Goal: Book appointment/travel/reservation

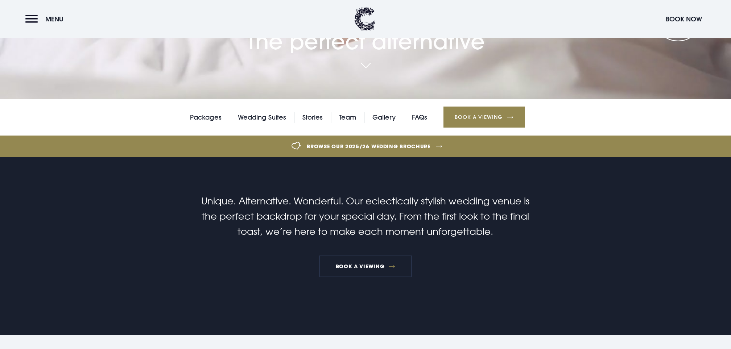
scroll to position [431, 0]
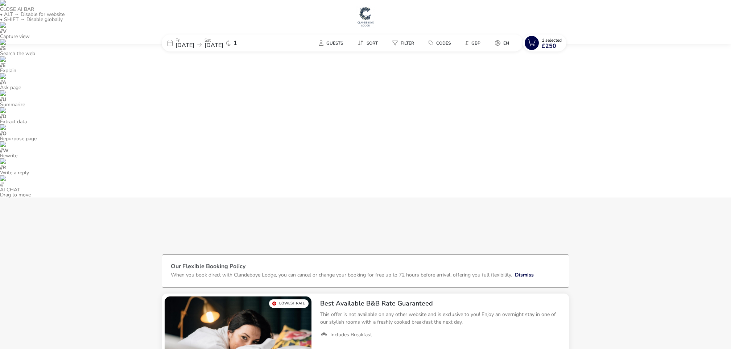
click at [223, 39] on p "Sat" at bounding box center [214, 40] width 19 height 4
click at [371, 66] on div "October 2025 Mon Tue Wed Thu Fri Sat Sun 29 30 1 2 3 4 5 6 7 8 9 10 11 12 13 14…" at bounding box center [329, 113] width 105 height 110
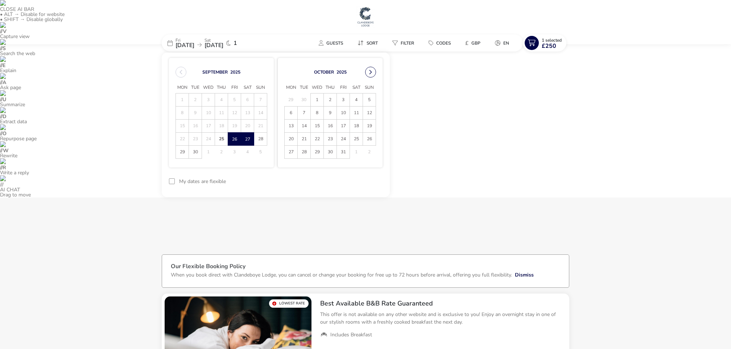
click at [371, 71] on button "Next Month" at bounding box center [370, 72] width 11 height 11
click at [314, 127] on span "12" at bounding box center [317, 126] width 13 height 13
click at [370, 69] on button "Next Month" at bounding box center [370, 72] width 11 height 11
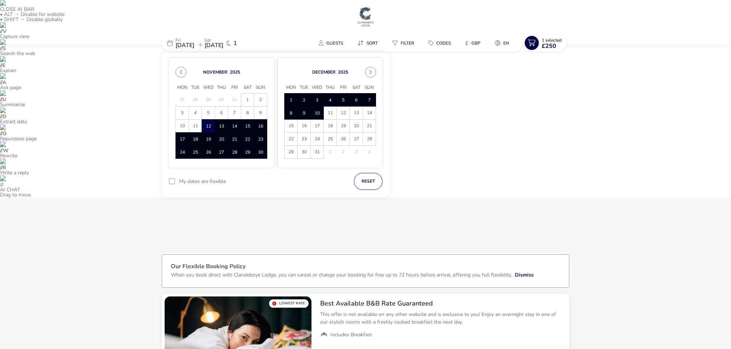
click at [317, 115] on span "10" at bounding box center [317, 113] width 13 height 13
click at [315, 113] on span "10" at bounding box center [317, 113] width 13 height 13
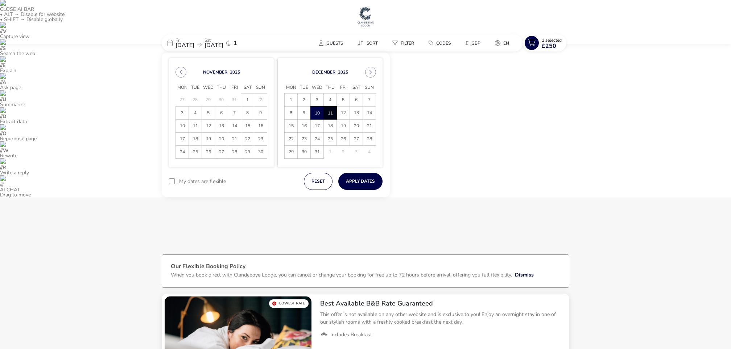
click at [325, 113] on span "11" at bounding box center [330, 113] width 13 height 13
click at [351, 173] on button "Apply Dates" at bounding box center [360, 181] width 44 height 17
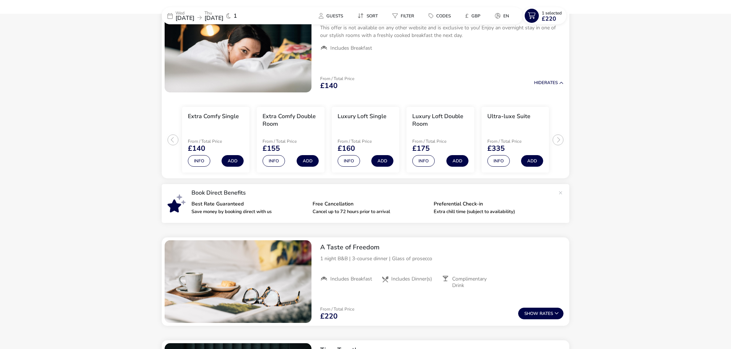
scroll to position [281, 0]
